Goal: Task Accomplishment & Management: Manage account settings

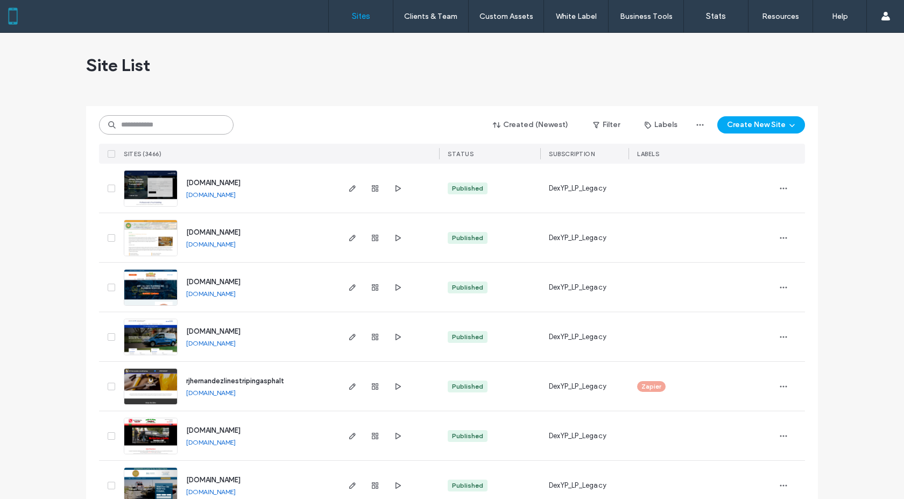
click at [170, 122] on input at bounding box center [166, 124] width 135 height 19
paste input "**********"
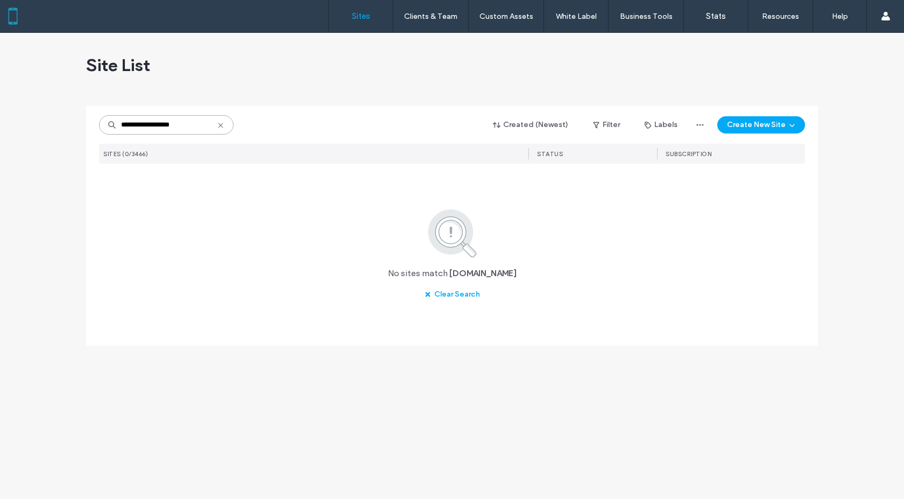
drag, startPoint x: 195, startPoint y: 123, endPoint x: 75, endPoint y: 121, distance: 120.0
click at [75, 121] on div "**********" at bounding box center [452, 266] width 904 height 466
paste input
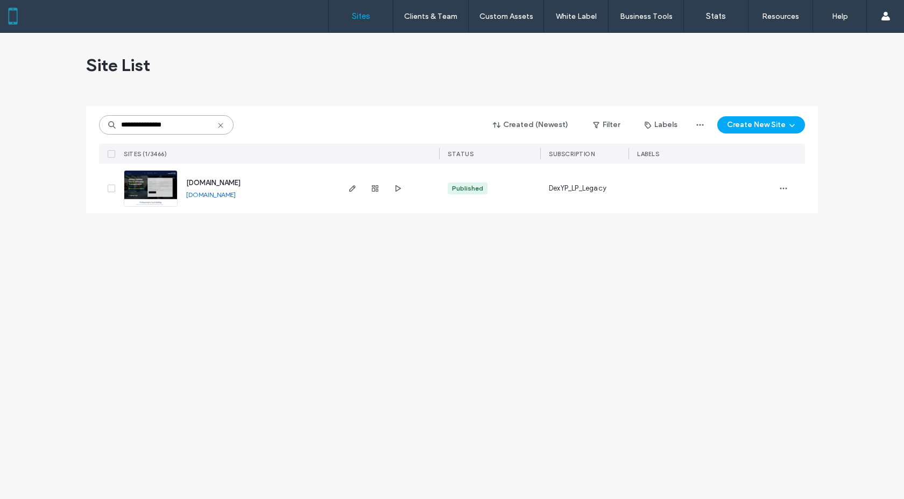
type input "**********"
click at [350, 189] on use "button" at bounding box center [352, 188] width 6 height 6
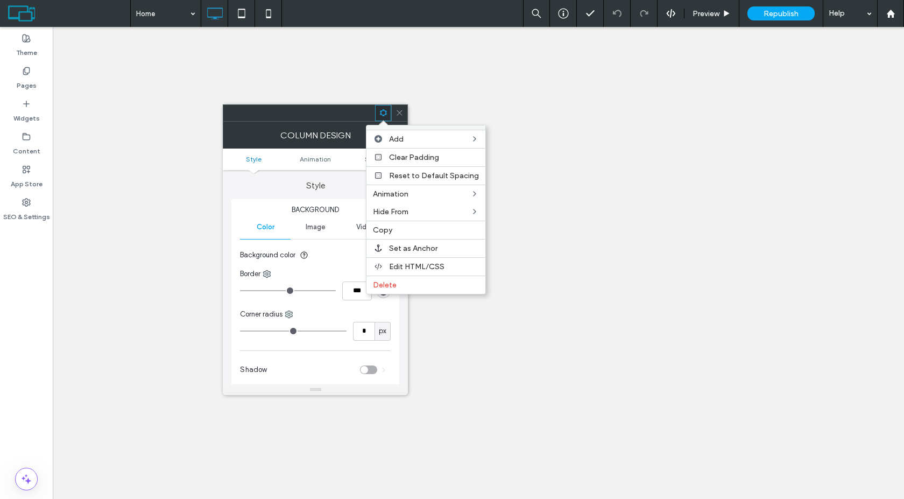
select select "**********"
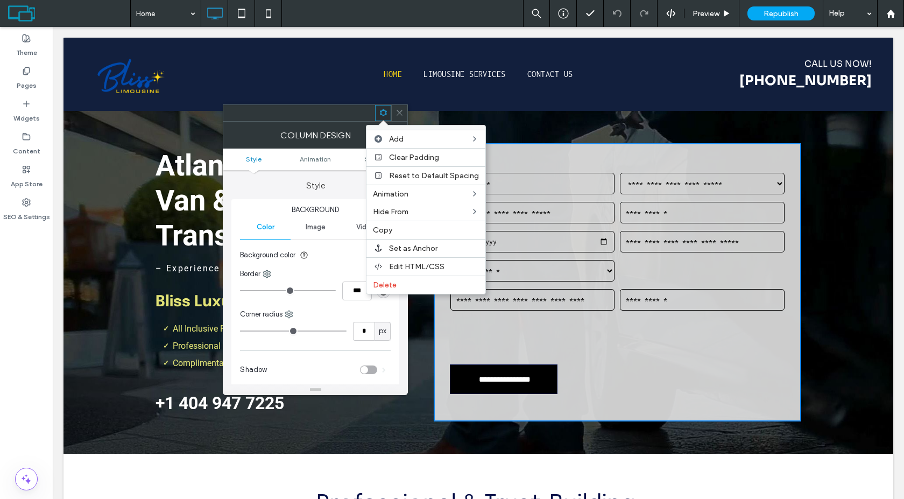
click at [396, 115] on icon at bounding box center [400, 113] width 8 height 8
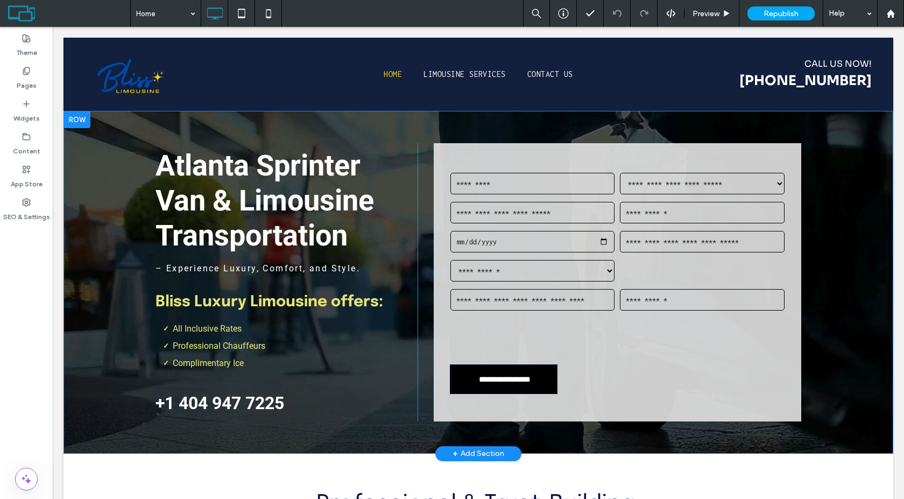
click at [396, 114] on div "**********" at bounding box center [479, 282] width 830 height 342
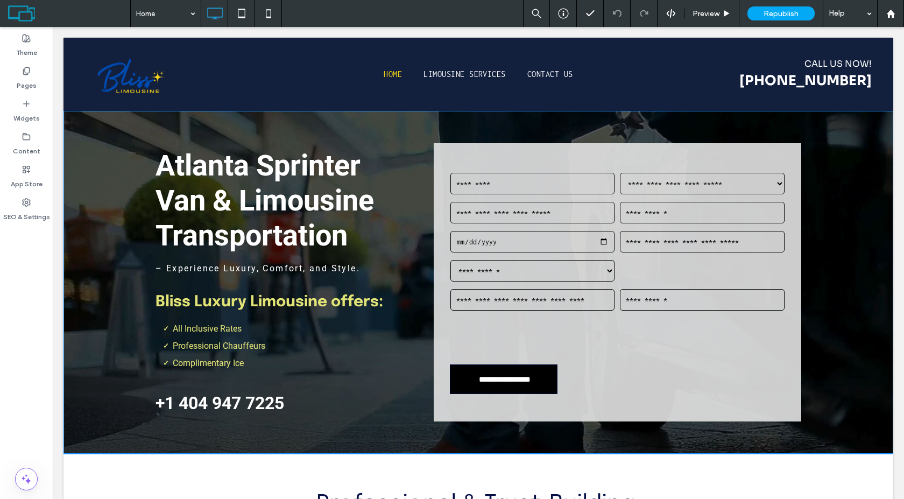
click at [396, 114] on div "**********" at bounding box center [479, 282] width 830 height 342
click at [541, 231] on input "date" at bounding box center [532, 242] width 165 height 22
click at [646, 254] on div "Enter Time - e.g 9am or 9:30pm" at bounding box center [702, 241] width 170 height 29
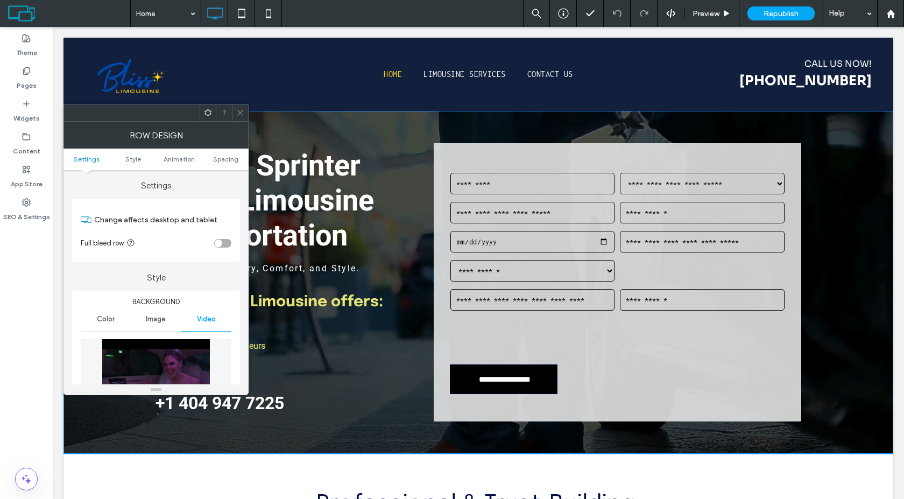
click at [632, 264] on div "**********" at bounding box center [617, 264] width 341 height 193
drag, startPoint x: 632, startPoint y: 264, endPoint x: 638, endPoint y: 257, distance: 9.3
drag, startPoint x: 649, startPoint y: 288, endPoint x: 654, endPoint y: 269, distance: 19.6
drag, startPoint x: 347, startPoint y: 201, endPoint x: 251, endPoint y: 166, distance: 102.2
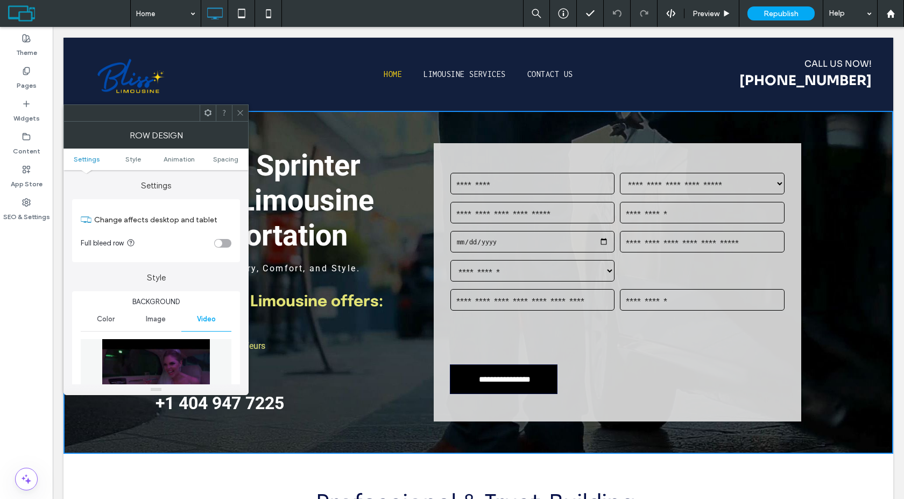
click at [239, 106] on span at bounding box center [240, 113] width 8 height 16
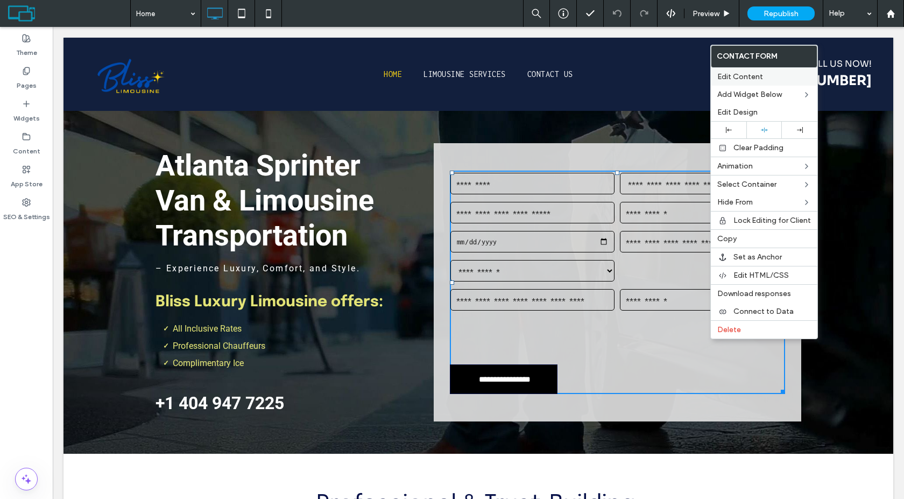
click at [765, 75] on label "Edit Content" at bounding box center [764, 76] width 94 height 9
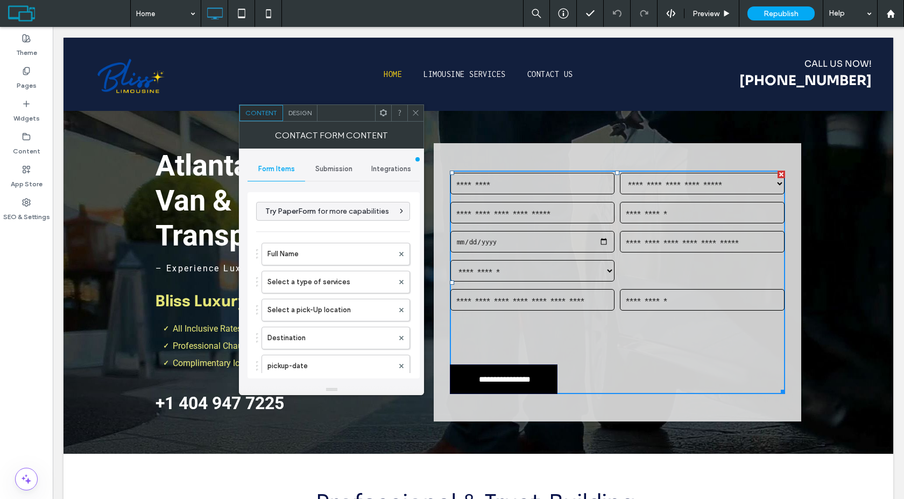
drag, startPoint x: 326, startPoint y: 178, endPoint x: 329, endPoint y: 171, distance: 7.5
click at [328, 174] on div "Submission" at bounding box center [334, 169] width 58 height 24
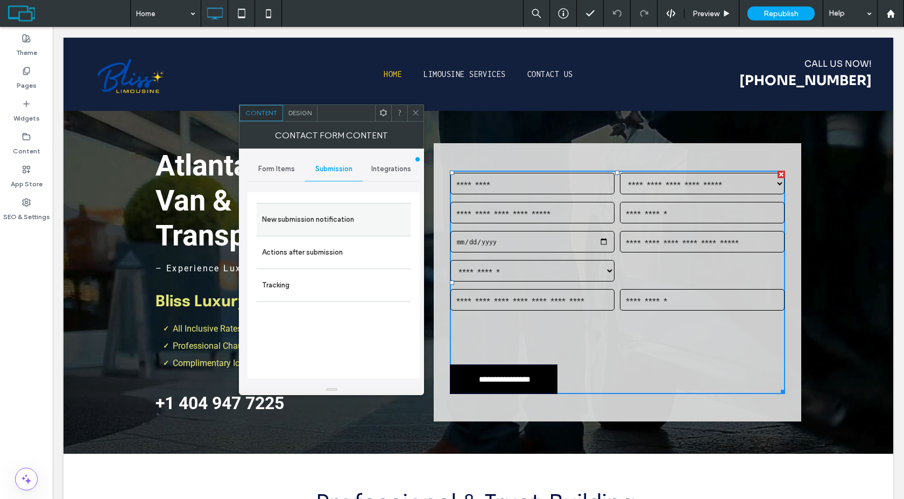
click at [336, 221] on label "New submission notification" at bounding box center [334, 220] width 144 height 22
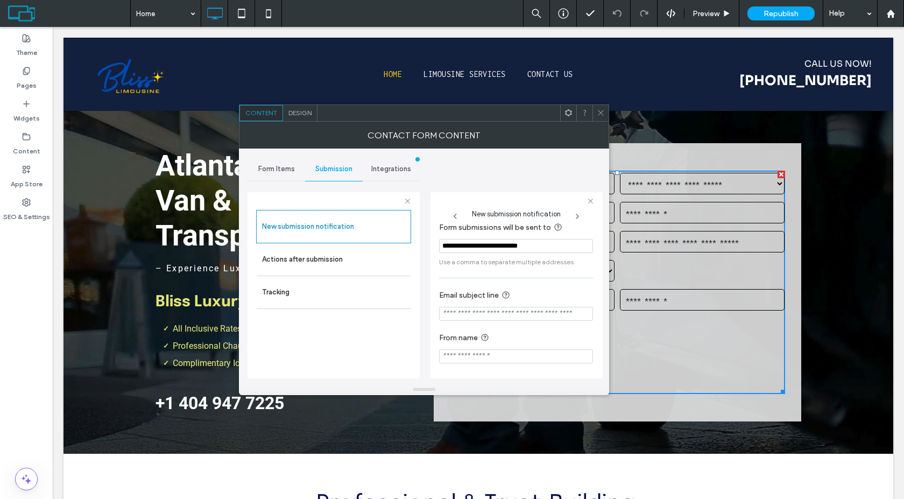
scroll to position [10, 0]
click at [599, 114] on icon at bounding box center [601, 113] width 8 height 8
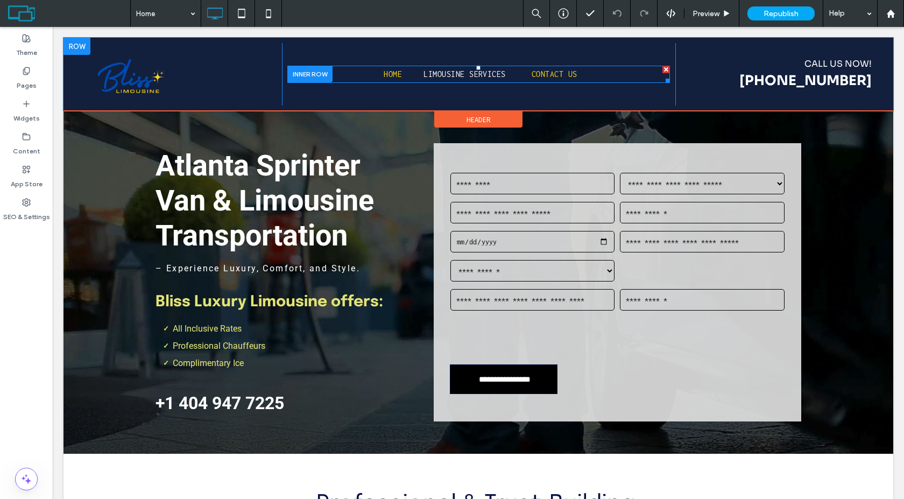
click at [557, 77] on span "Contact Us" at bounding box center [555, 74] width 46 height 17
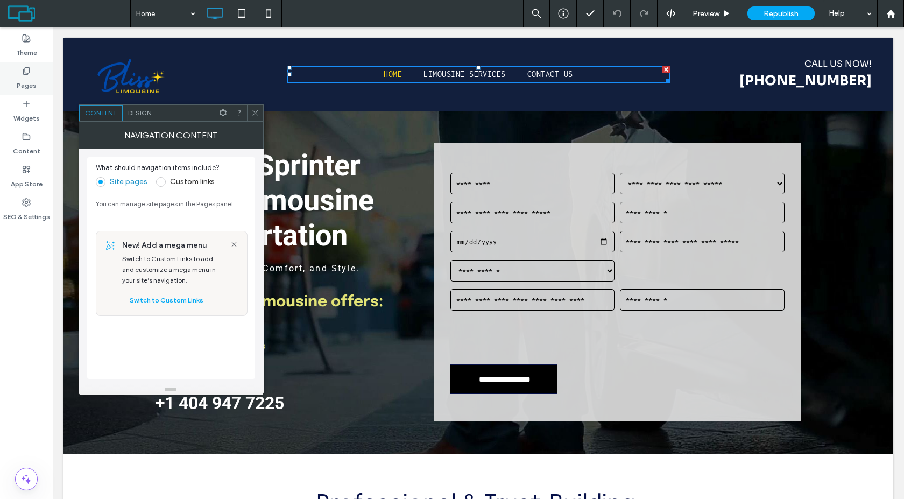
click at [32, 88] on label "Pages" at bounding box center [27, 82] width 20 height 15
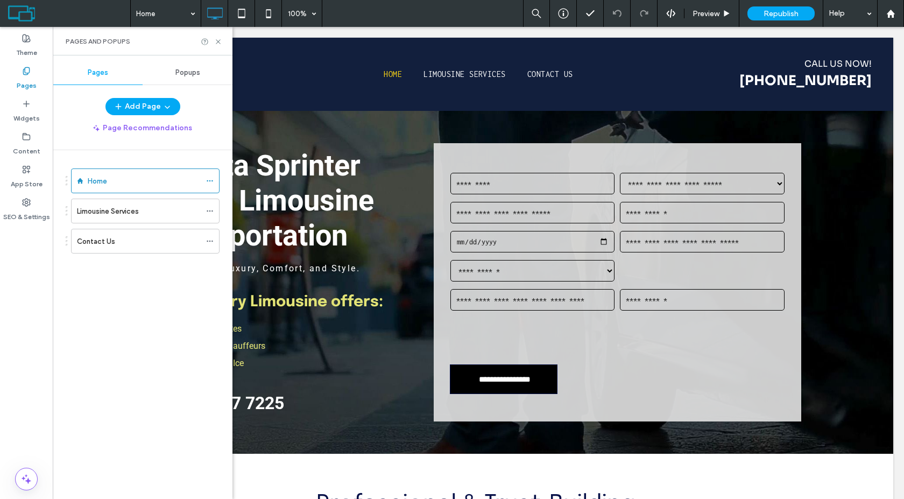
click at [30, 85] on label "Pages" at bounding box center [27, 82] width 20 height 15
click at [112, 248] on div "Contact Us" at bounding box center [139, 241] width 124 height 24
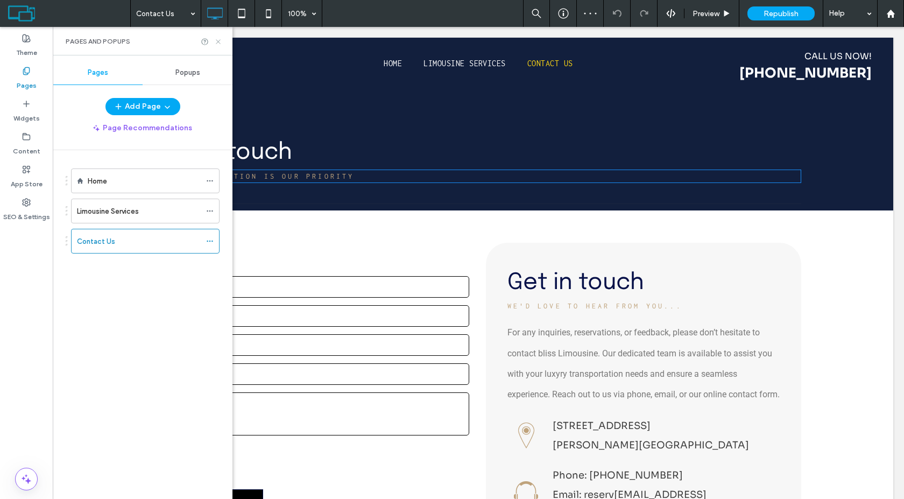
scroll to position [269, 0]
click at [221, 45] on icon at bounding box center [218, 42] width 8 height 8
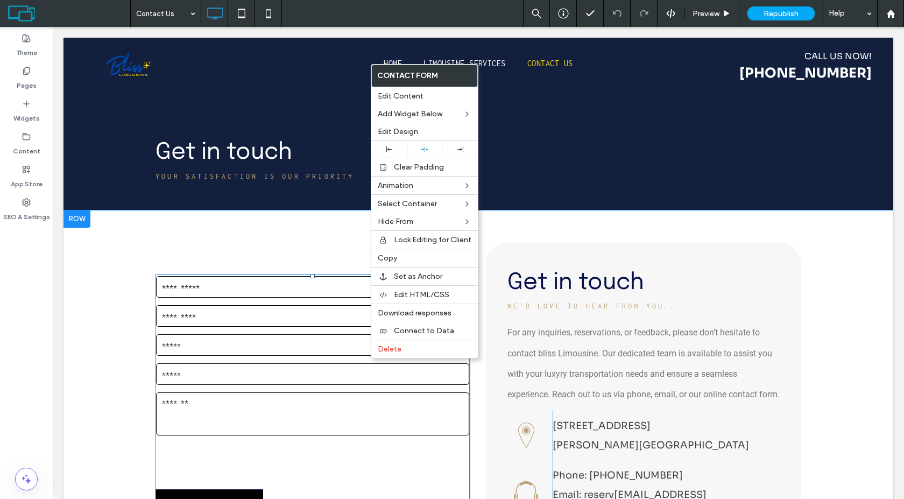
scroll to position [377, 0]
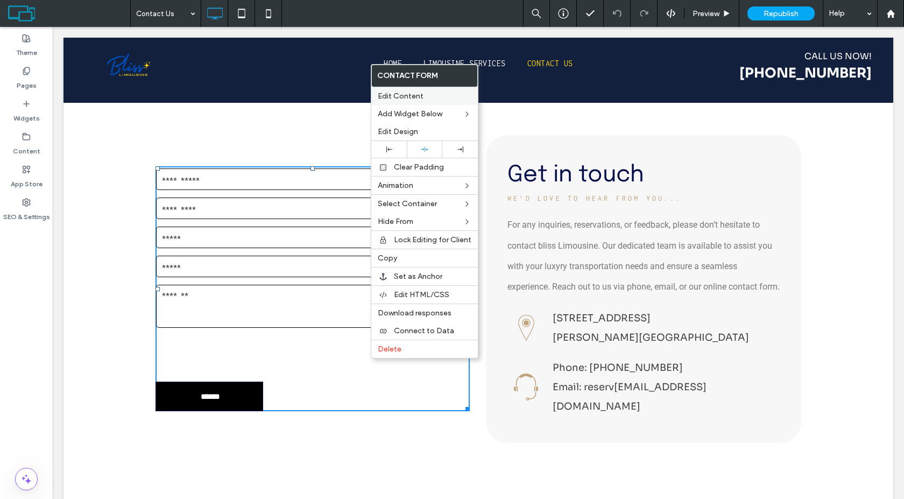
click at [402, 95] on span "Edit Content" at bounding box center [401, 95] width 46 height 9
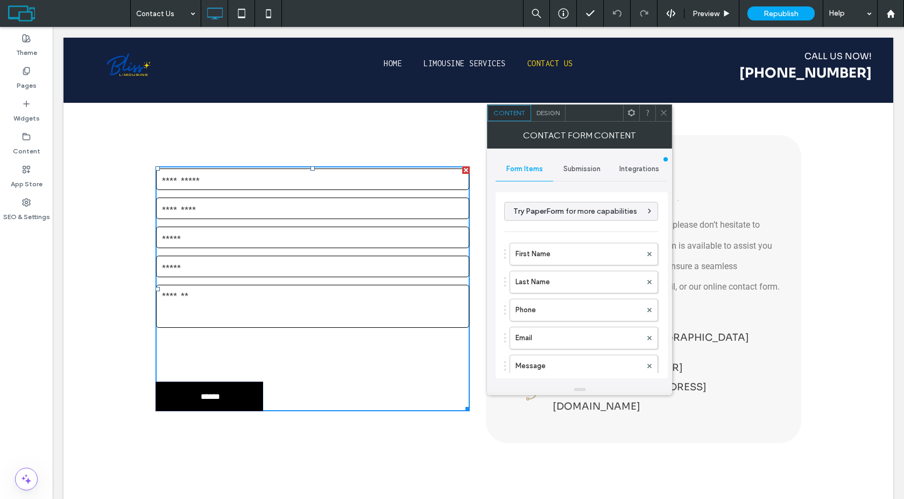
click at [573, 175] on div "Submission" at bounding box center [582, 169] width 58 height 24
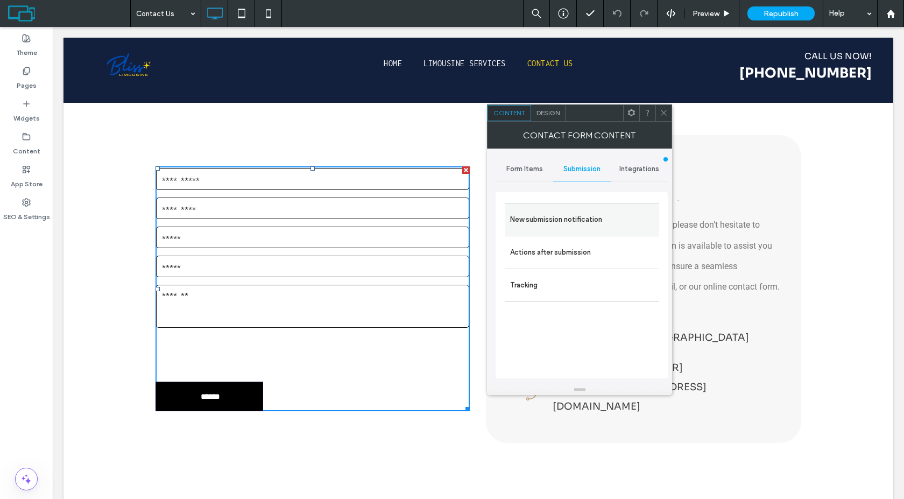
click at [573, 216] on label "New submission notification" at bounding box center [582, 220] width 144 height 22
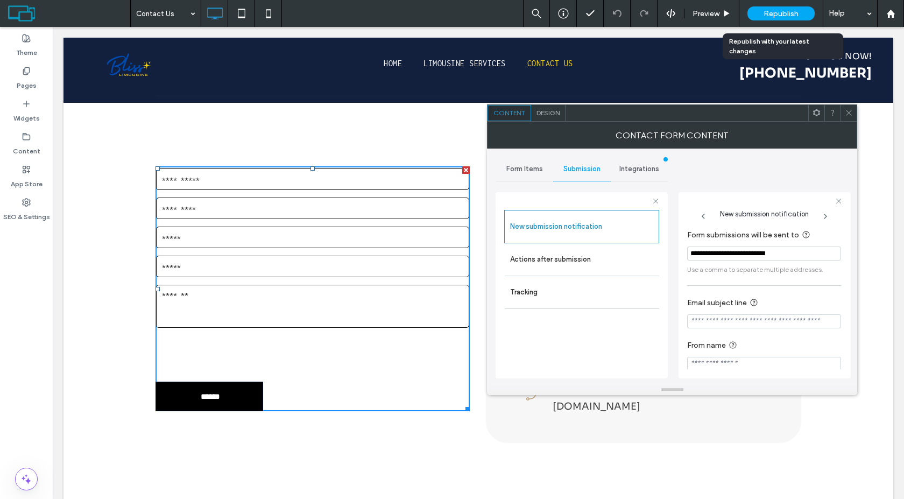
click at [783, 15] on span "Republish" at bounding box center [781, 13] width 35 height 9
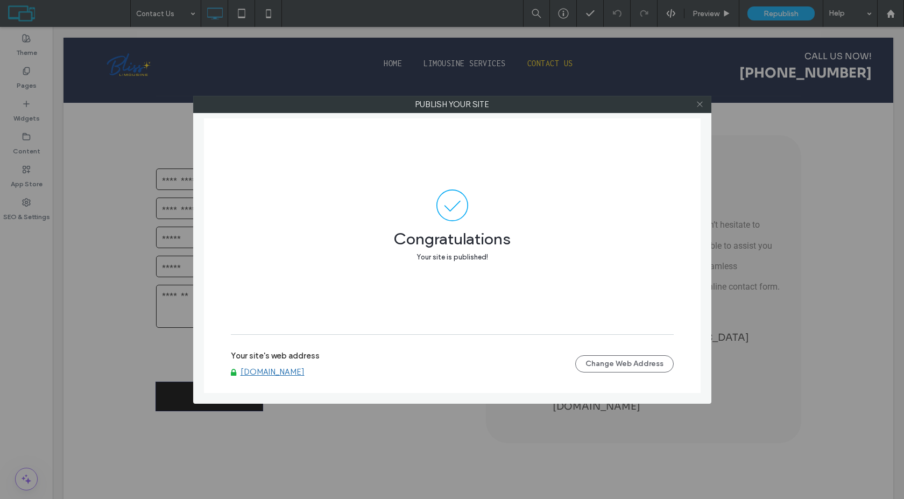
click at [701, 107] on icon at bounding box center [700, 104] width 8 height 8
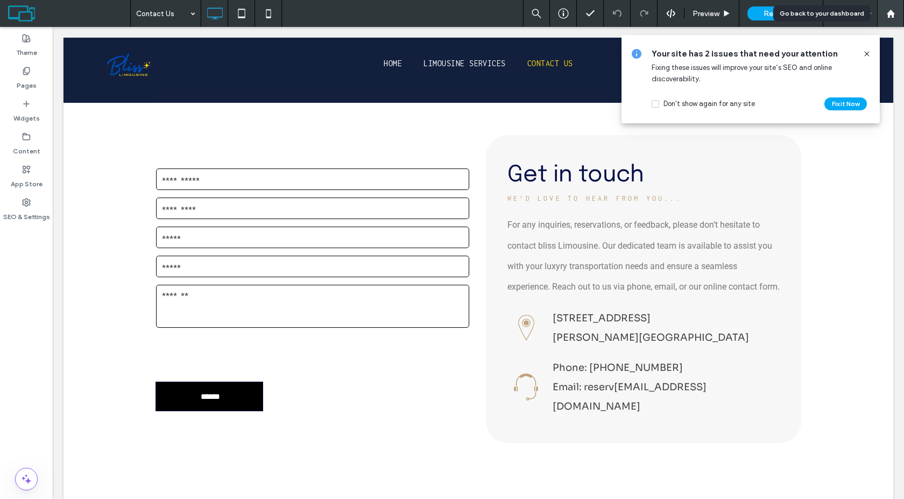
click at [893, 17] on use at bounding box center [890, 13] width 8 height 8
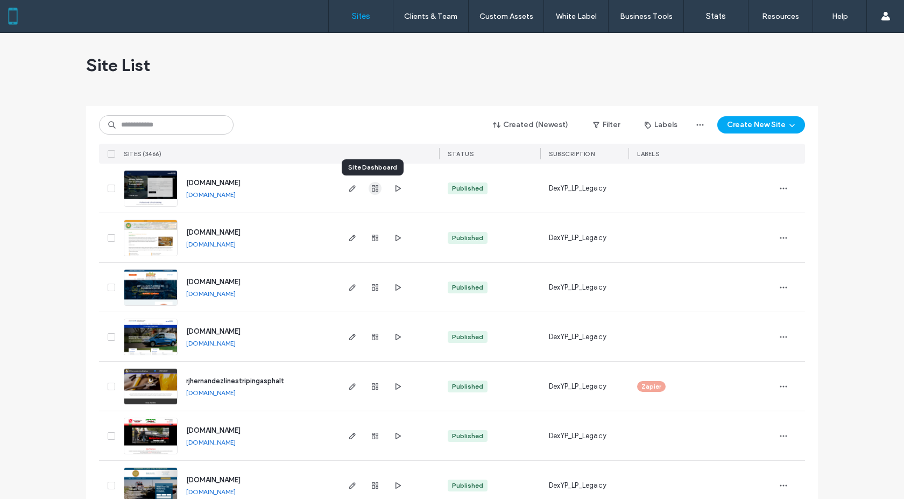
click at [371, 187] on icon "button" at bounding box center [375, 188] width 9 height 9
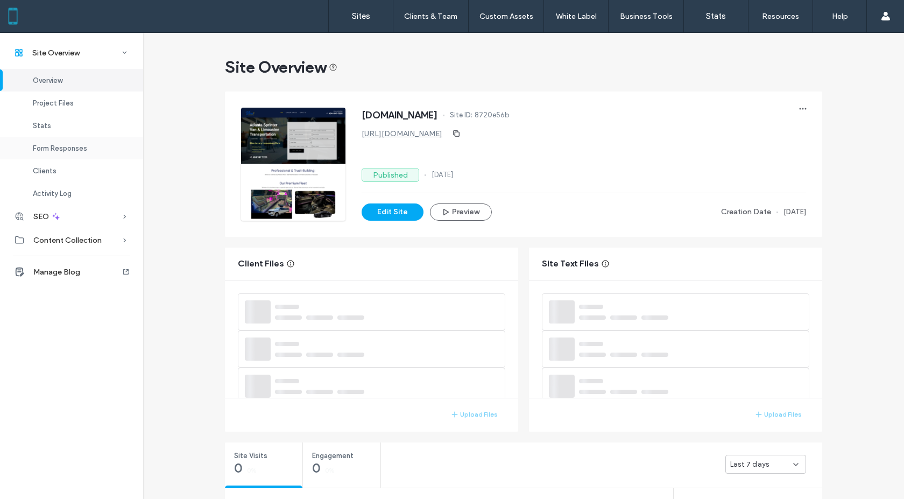
click at [66, 145] on span "Form Responses" at bounding box center [60, 148] width 54 height 8
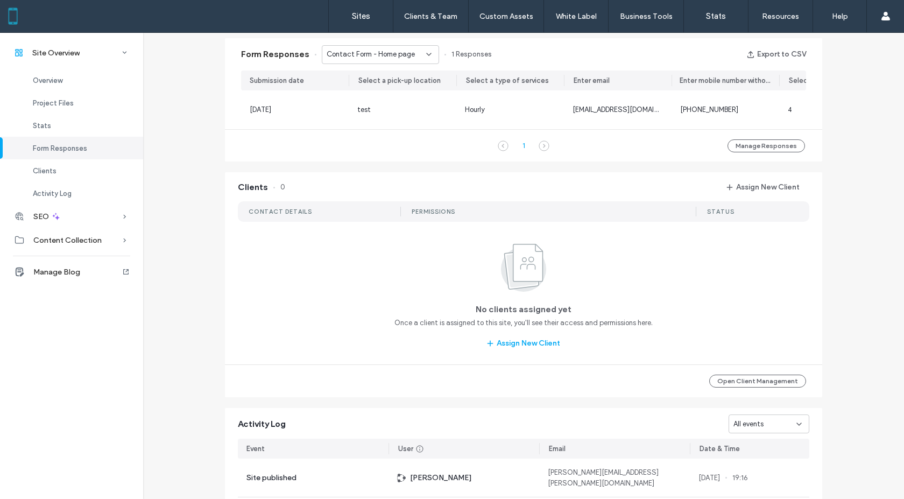
scroll to position [638, 0]
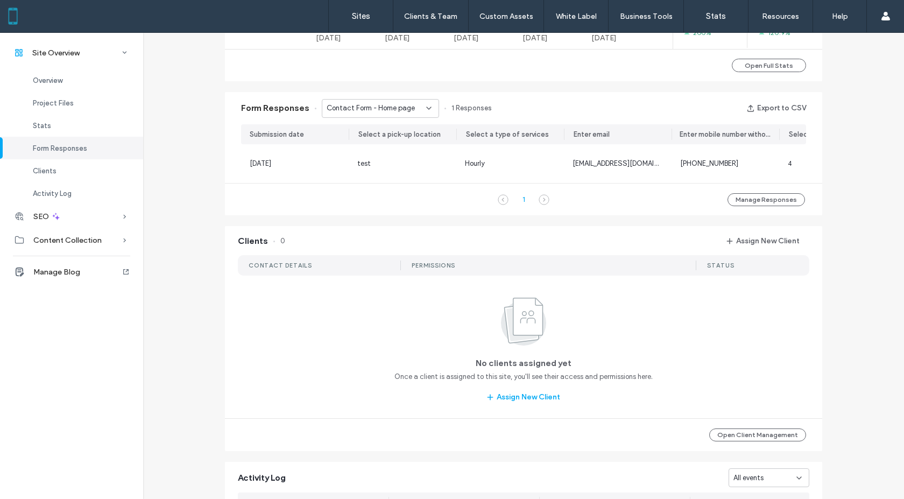
click at [412, 116] on div "Contact Form - Home page" at bounding box center [380, 108] width 117 height 19
click at [406, 143] on span "Contact Form - Contact Us page" at bounding box center [372, 146] width 103 height 11
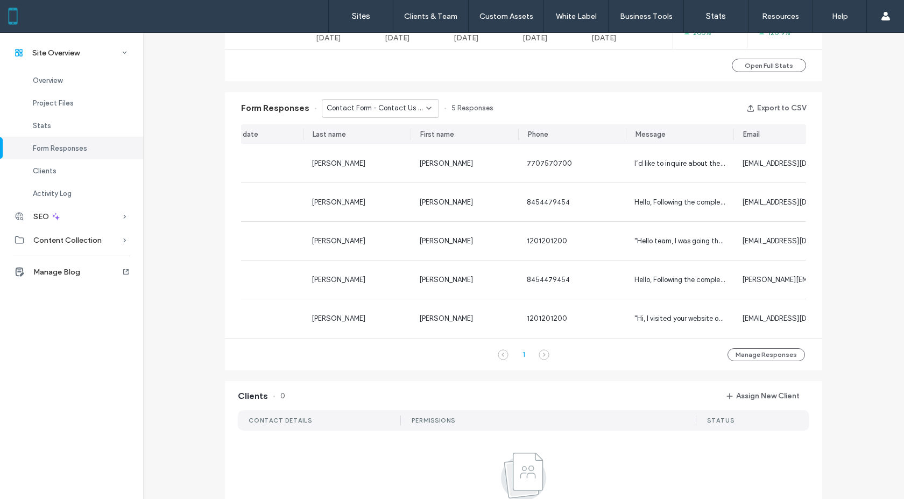
scroll to position [0, 58]
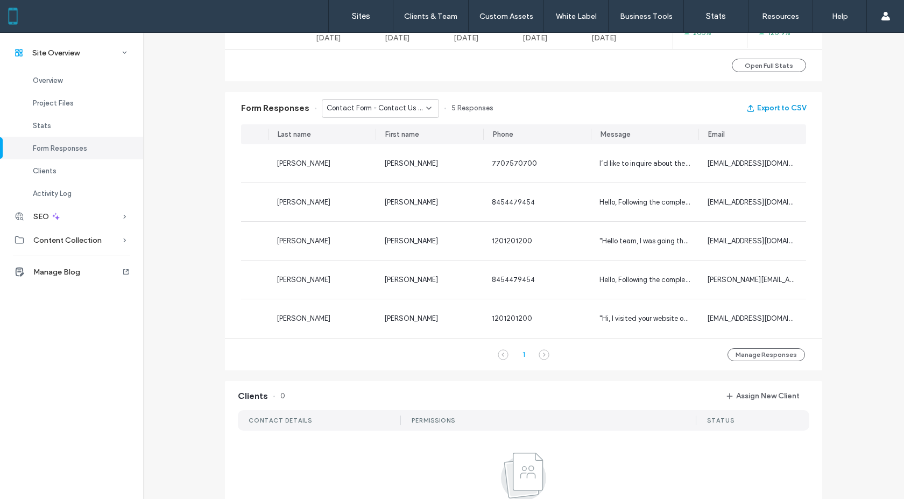
click at [777, 107] on button "Export to CSV" at bounding box center [776, 108] width 60 height 17
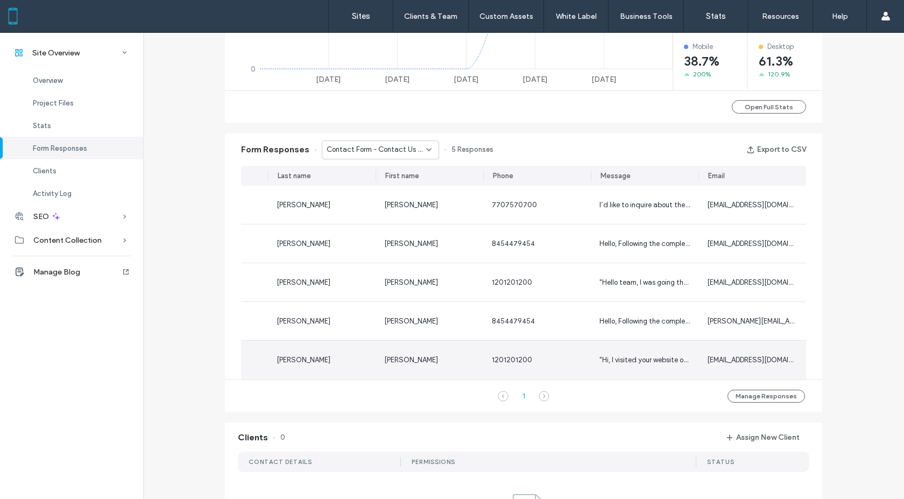
scroll to position [584, 0]
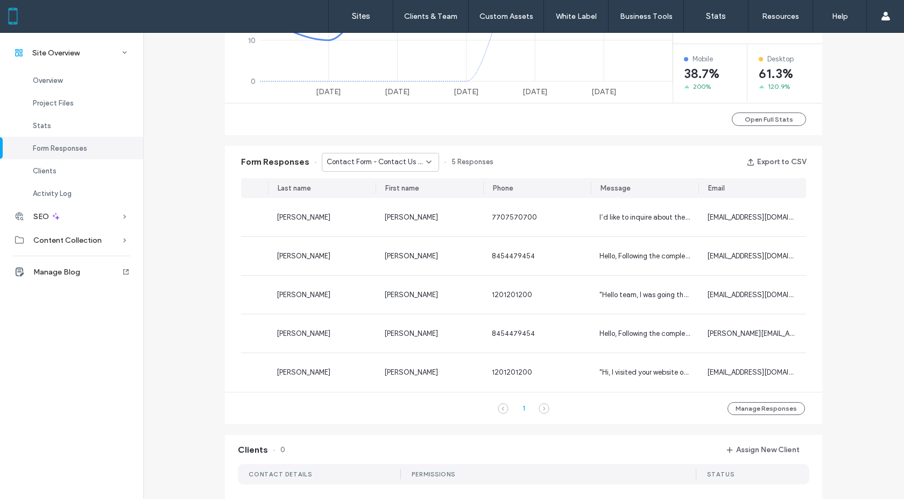
click at [424, 171] on div "Contact Form - Contact Us page" at bounding box center [380, 162] width 117 height 19
click at [412, 180] on div "Contact Form - Home page" at bounding box center [375, 181] width 116 height 19
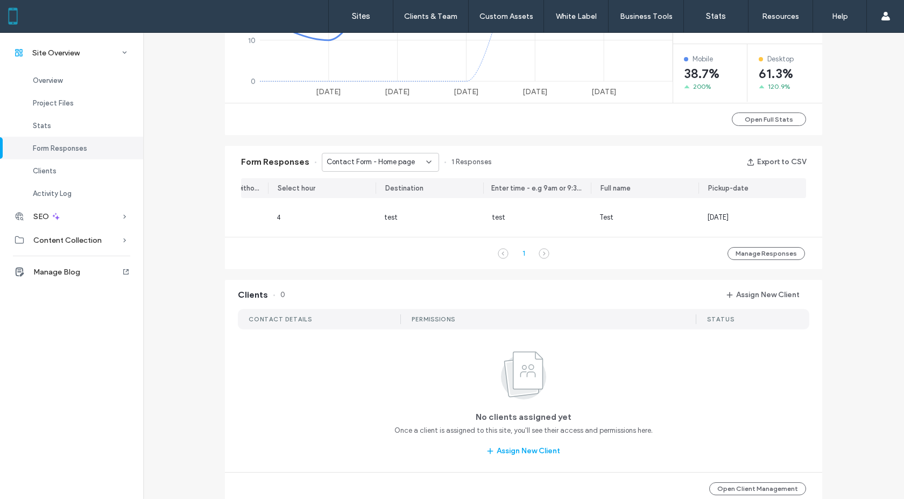
scroll to position [0, 0]
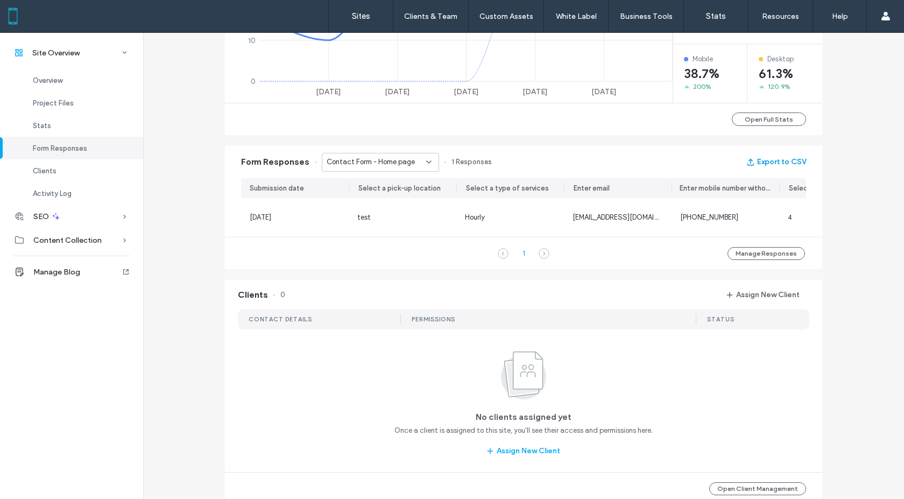
click at [802, 162] on button "Export to CSV" at bounding box center [776, 161] width 60 height 17
click at [863, 74] on div "Site Overview www.blisslimoga.com Site ID: 8720e56b https://www.blisslimoga.com…" at bounding box center [523, 134] width 761 height 1372
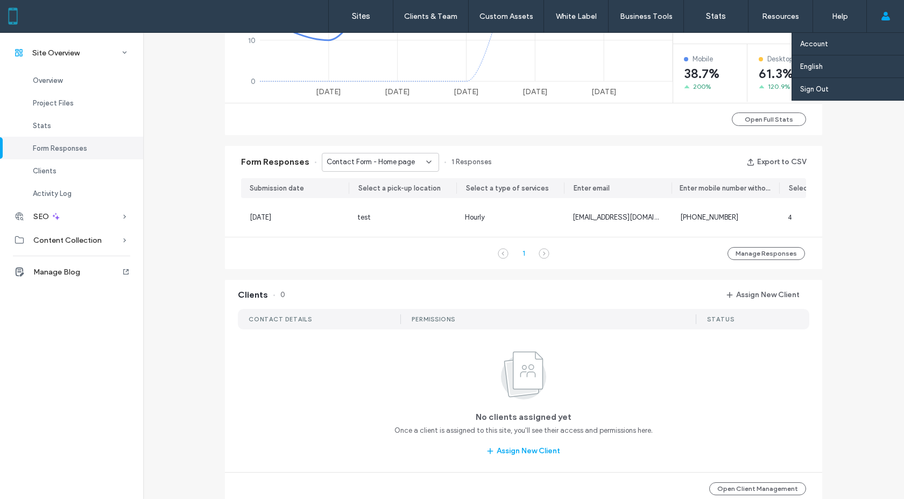
click at [884, 19] on use at bounding box center [885, 16] width 9 height 9
click at [821, 88] on label "Sign Out" at bounding box center [814, 89] width 29 height 8
